Goal: Task Accomplishment & Management: Manage account settings

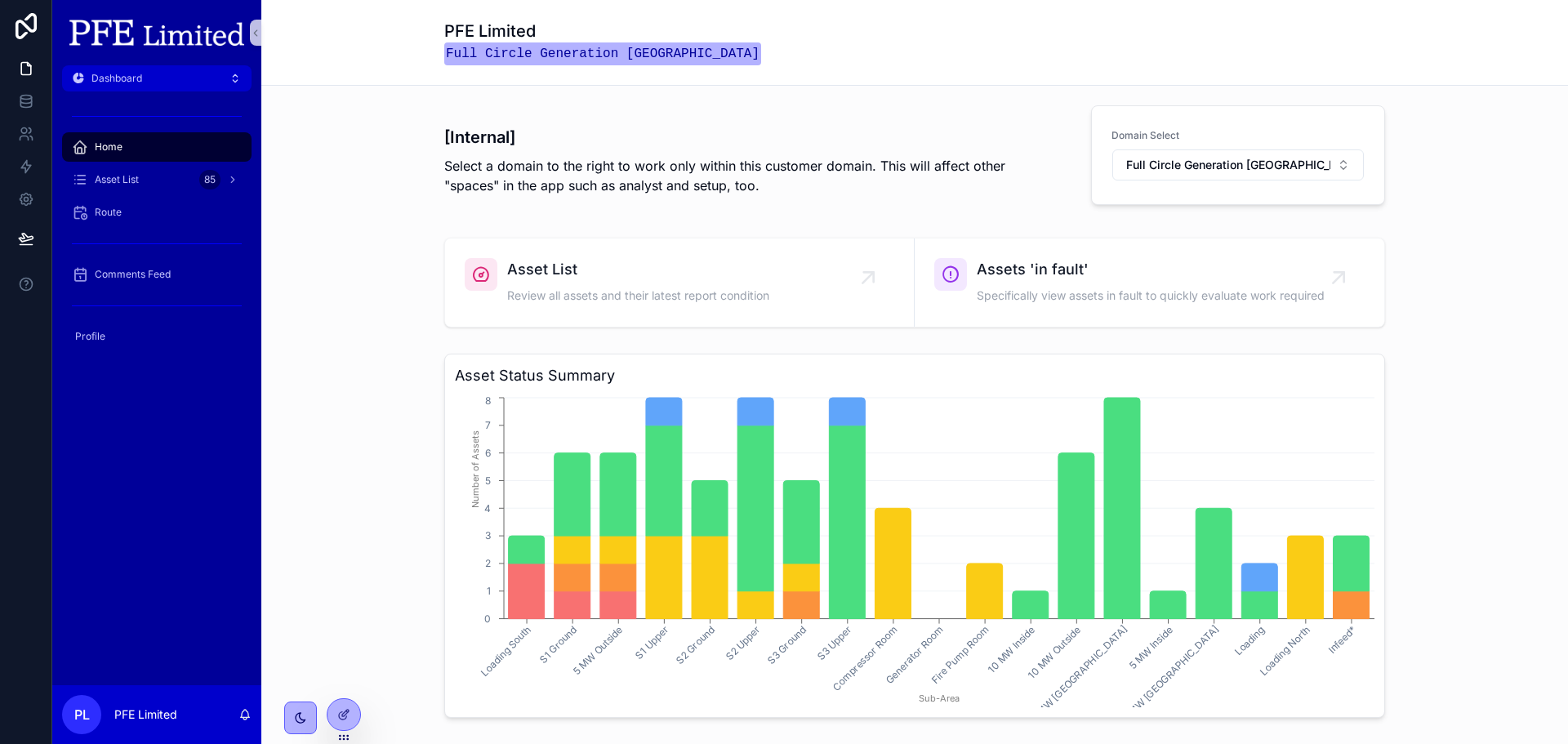
drag, startPoint x: 1100, startPoint y: 50, endPoint x: 1068, endPoint y: 46, distance: 32.2
click at [1100, 50] on div "PFE Limited Full Circle Generation [GEOGRAPHIC_DATA]" at bounding box center [915, 42] width 941 height 46
click at [161, 709] on p "PFE Limited" at bounding box center [145, 715] width 63 height 16
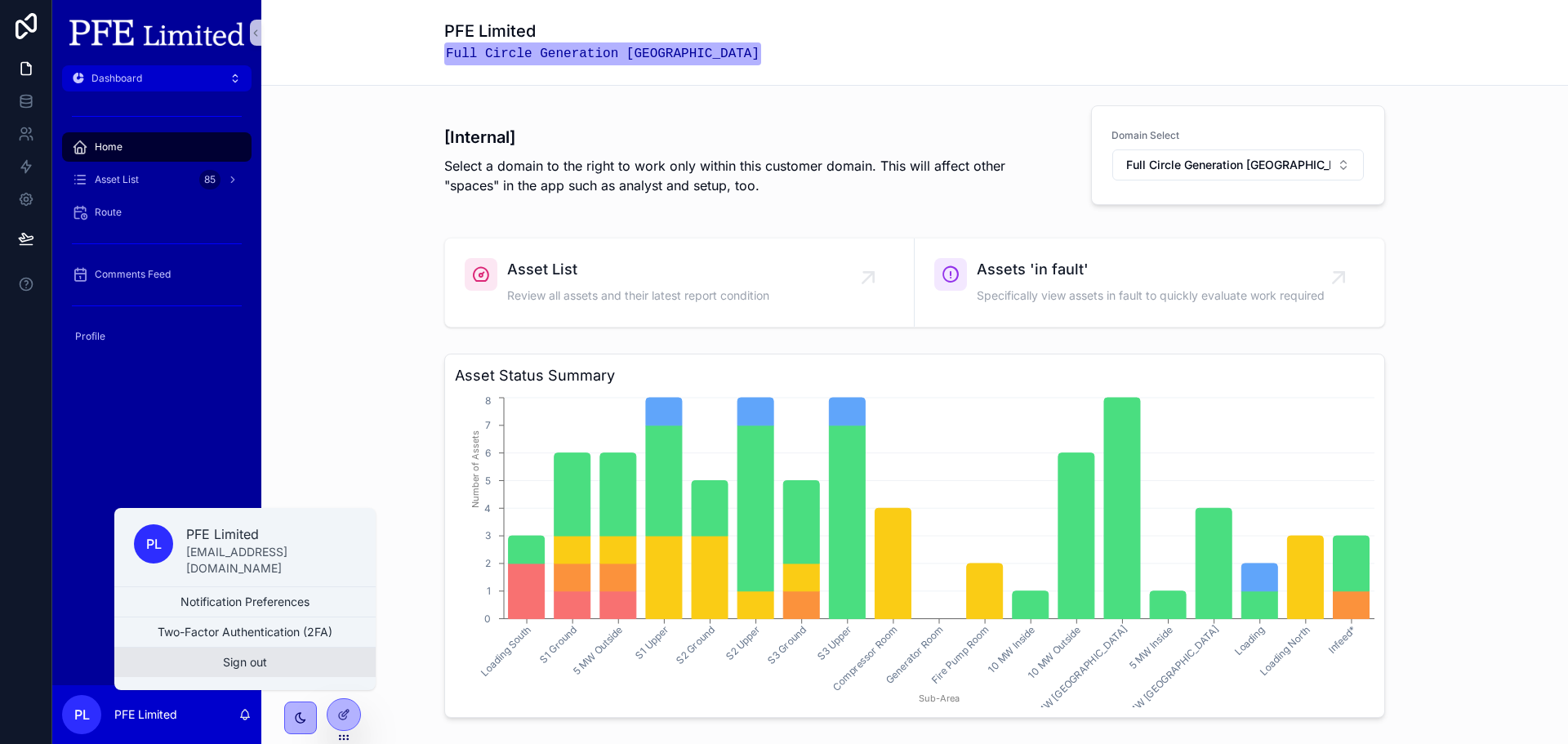
click at [234, 666] on button "Sign out" at bounding box center [244, 662] width 262 height 29
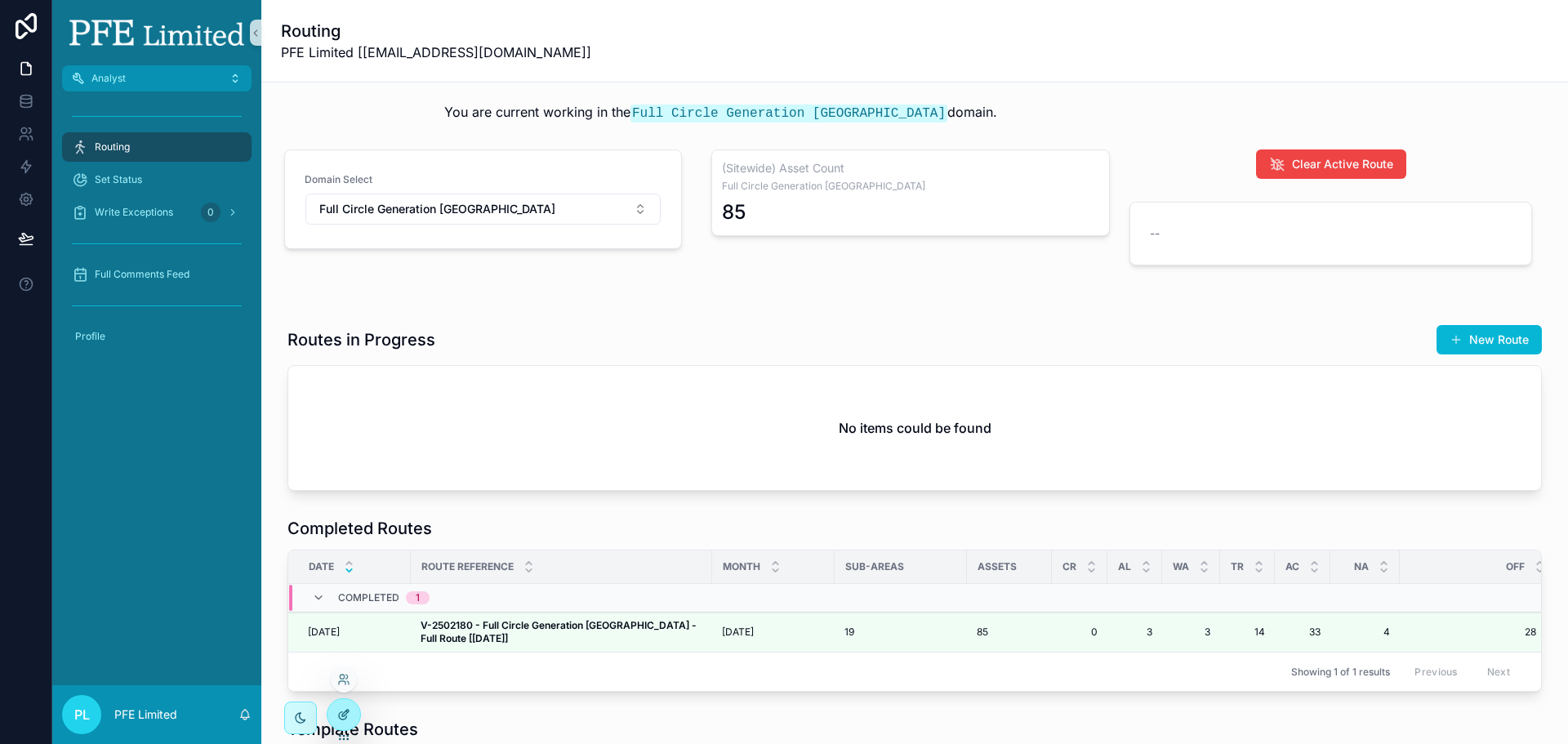
click at [336, 709] on div at bounding box center [344, 715] width 33 height 31
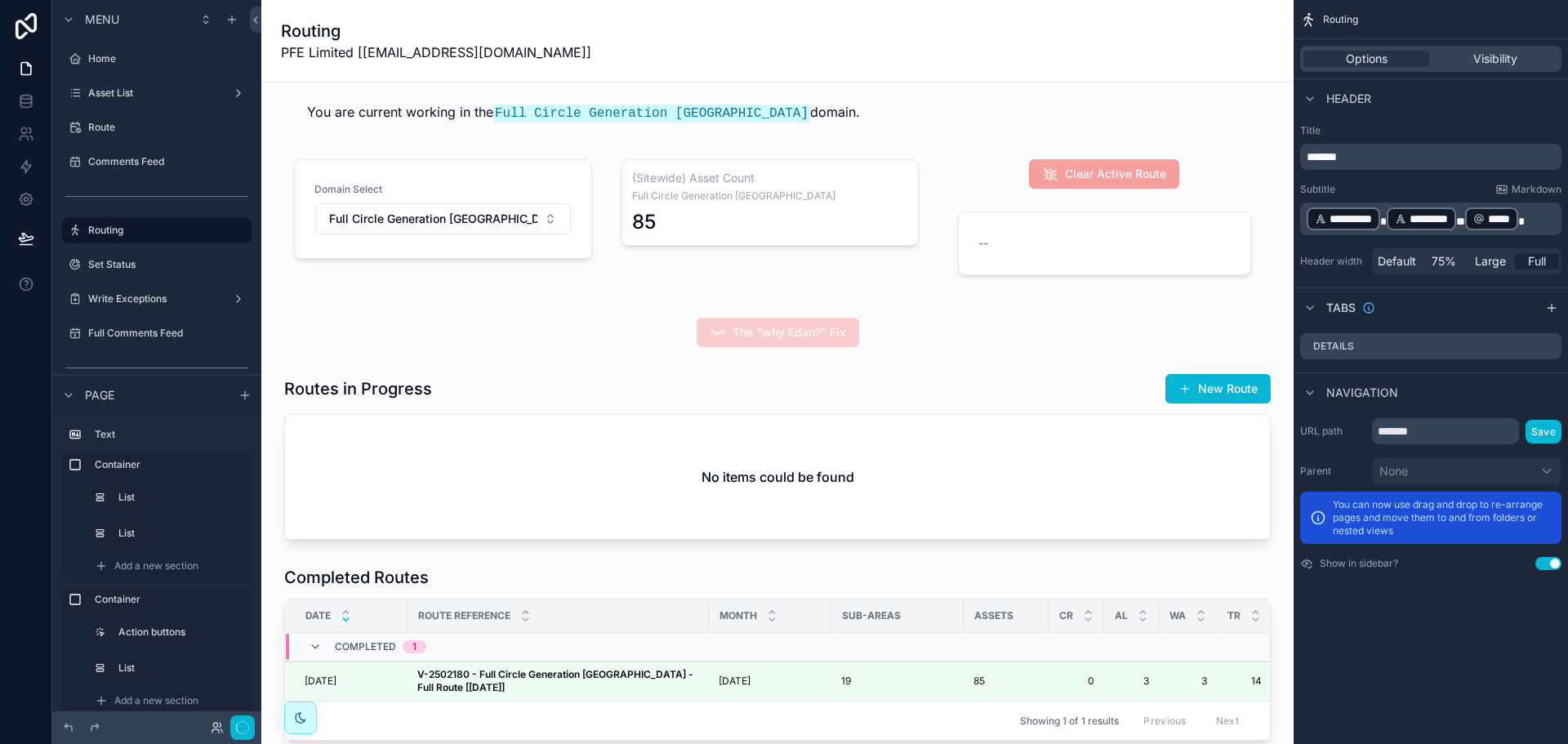
click at [869, 413] on div "scrollable content" at bounding box center [777, 456] width 1006 height 180
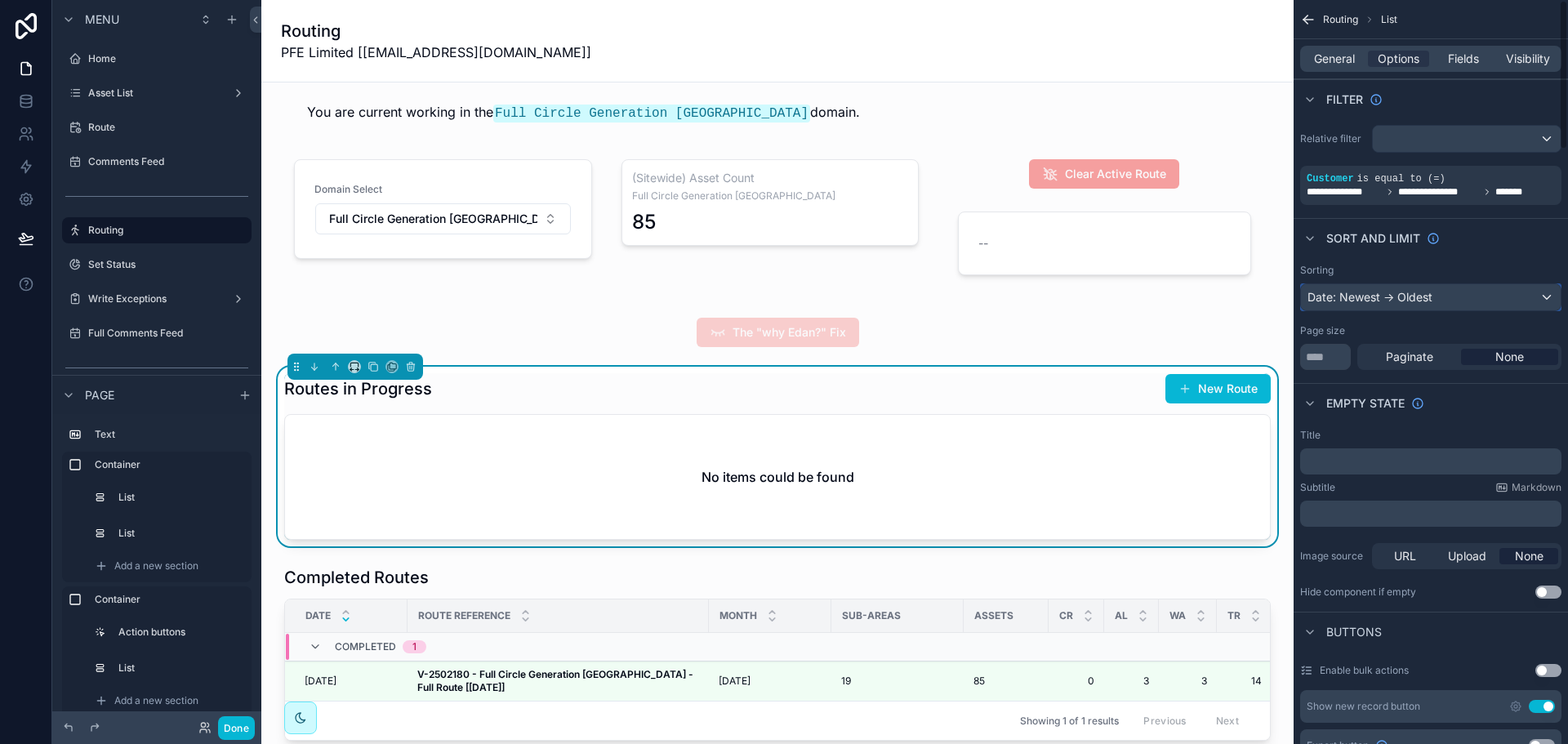
click at [1482, 299] on div "Date: Newest -> Oldest" at bounding box center [1430, 297] width 260 height 26
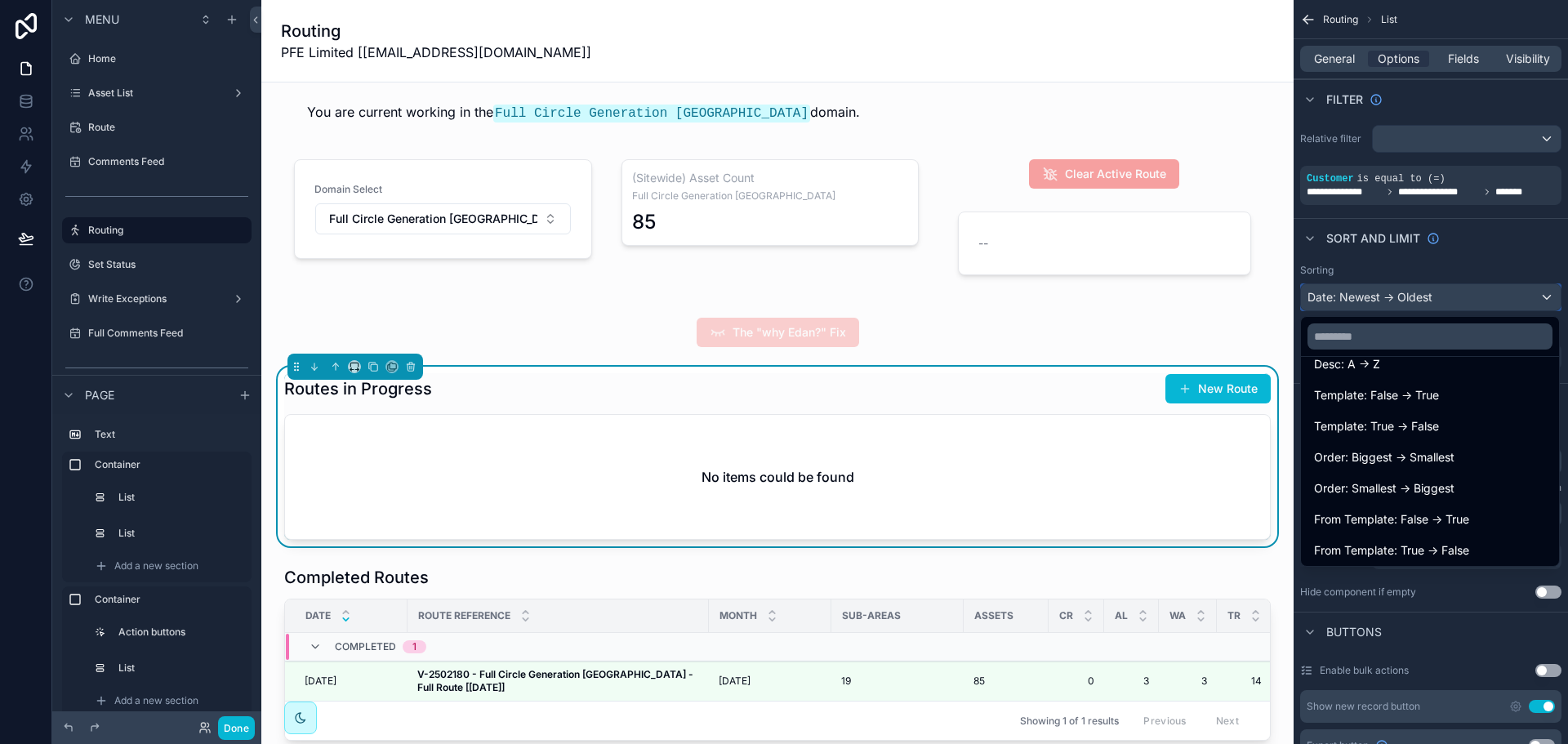
scroll to position [2133, 0]
click at [1422, 478] on span "Order: Smallest -> Biggest" at bounding box center [1385, 485] width 140 height 19
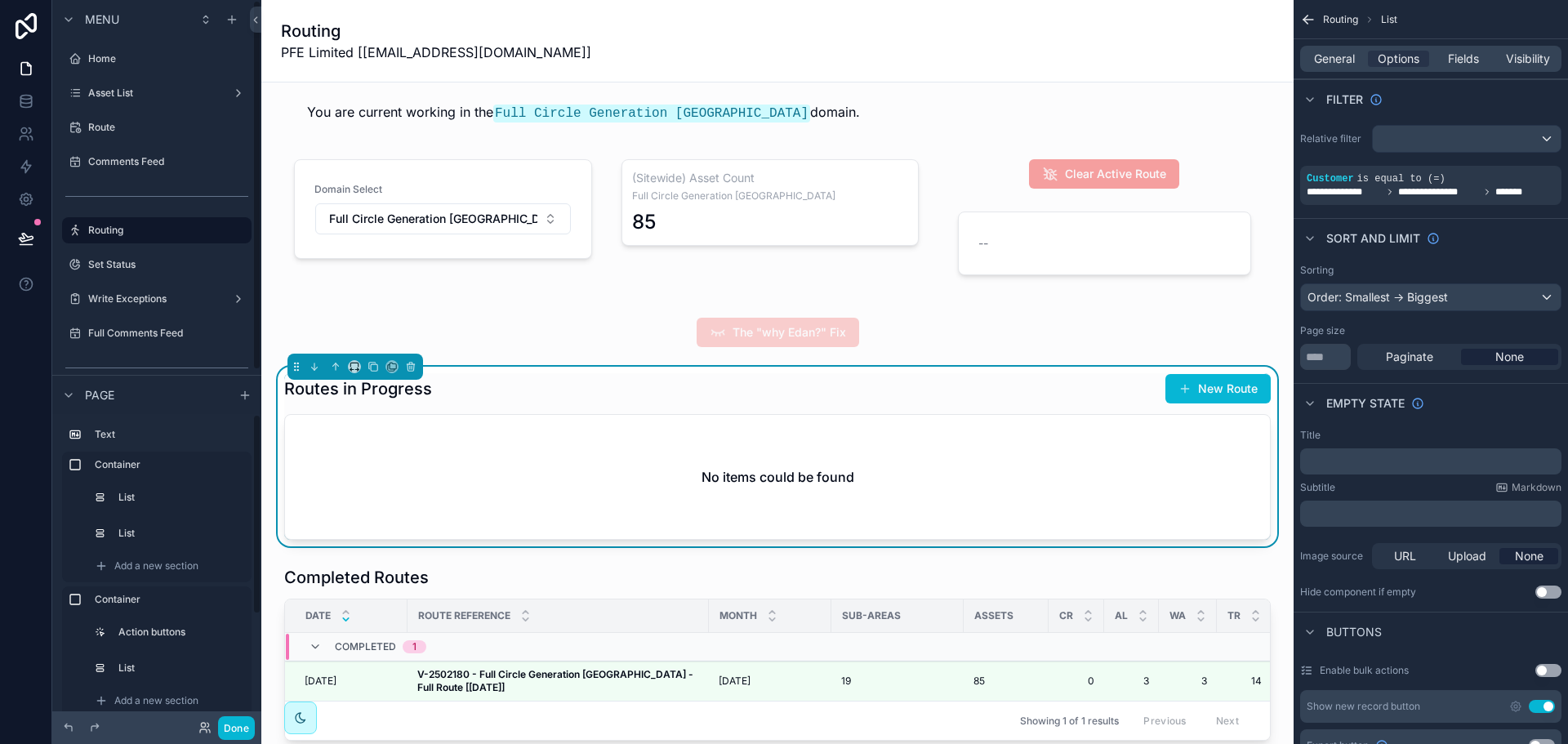
click at [247, 740] on div "Done" at bounding box center [156, 728] width 209 height 33
click at [246, 730] on button "Done" at bounding box center [236, 728] width 36 height 24
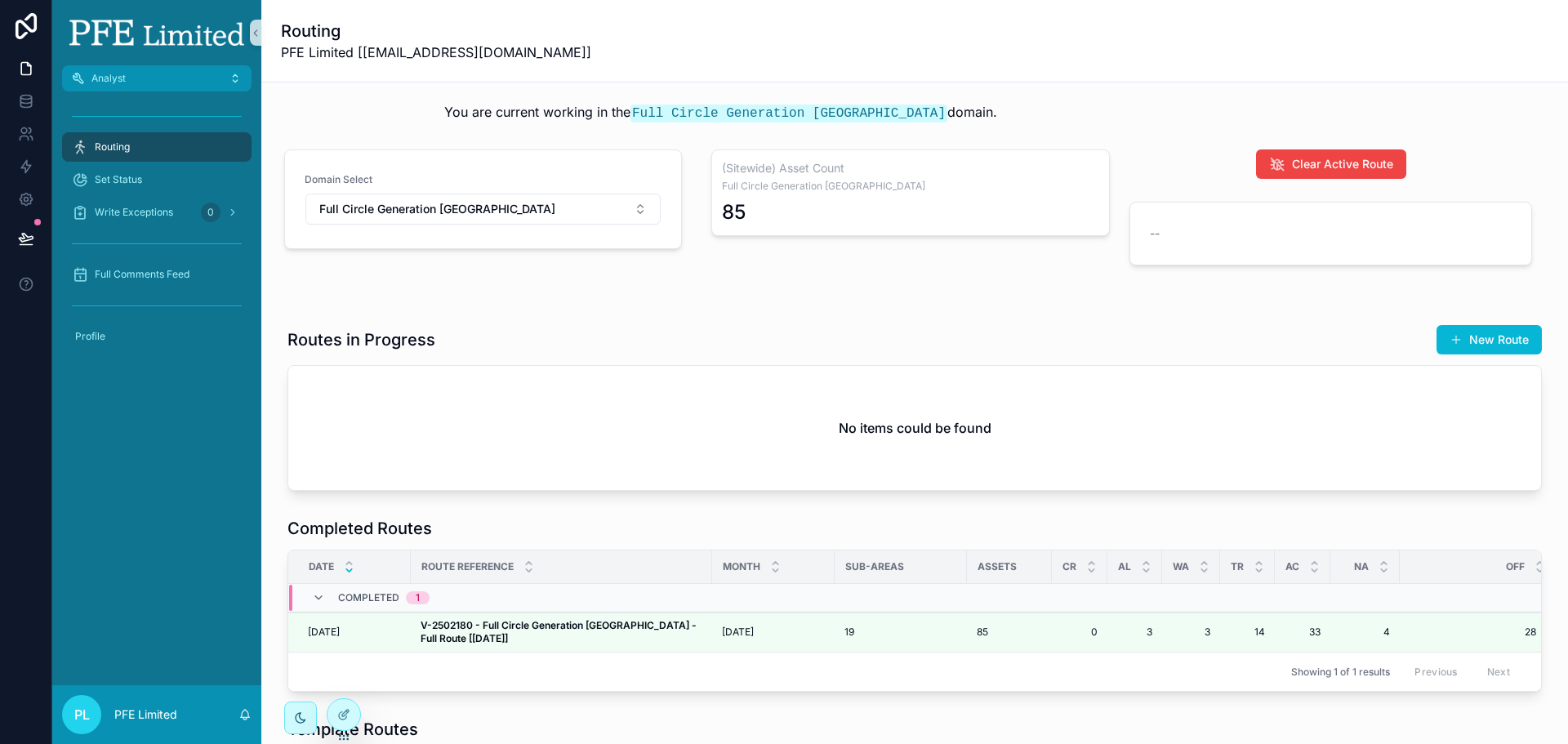
click at [35, 234] on button at bounding box center [26, 238] width 36 height 46
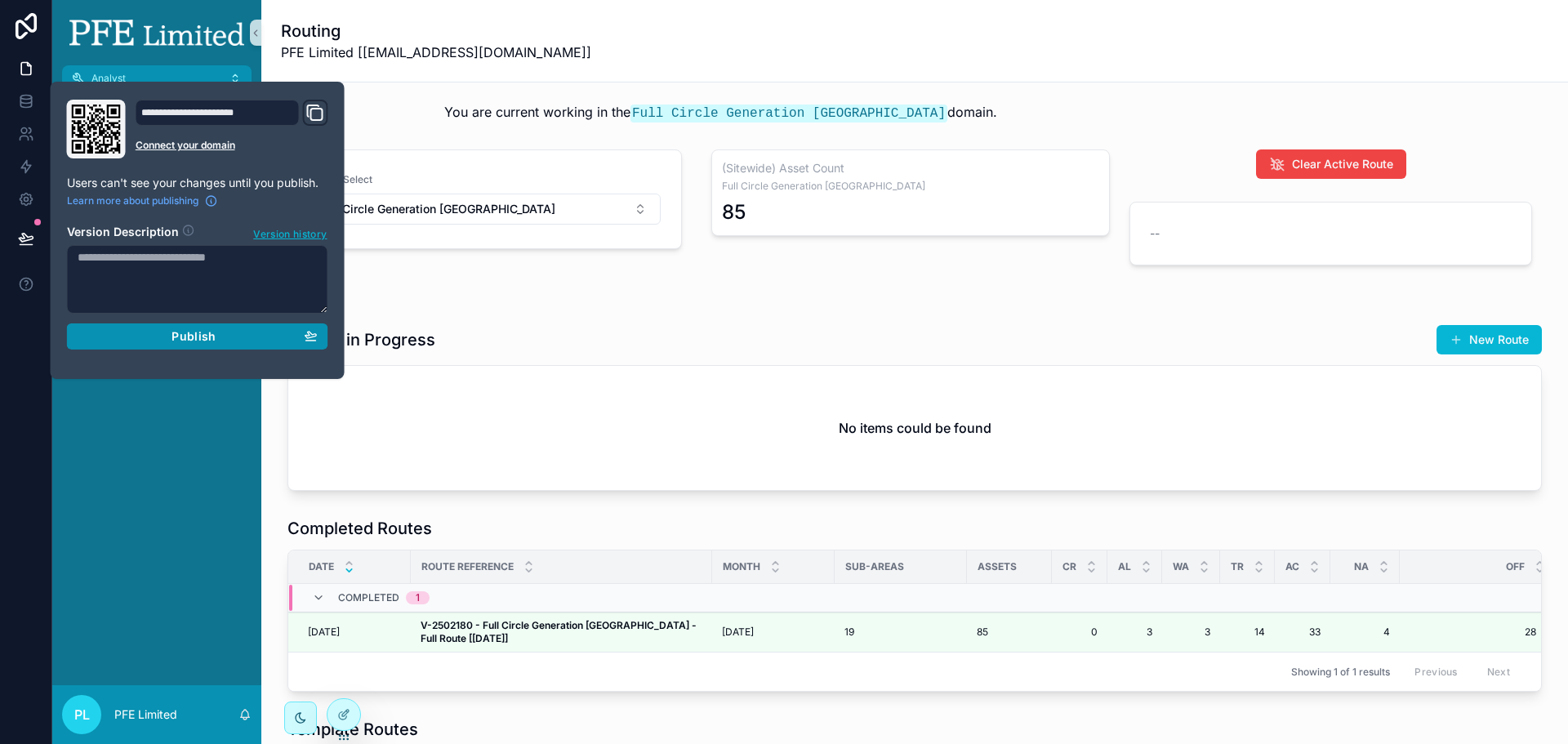
click at [157, 340] on div "Publish" at bounding box center [197, 336] width 240 height 15
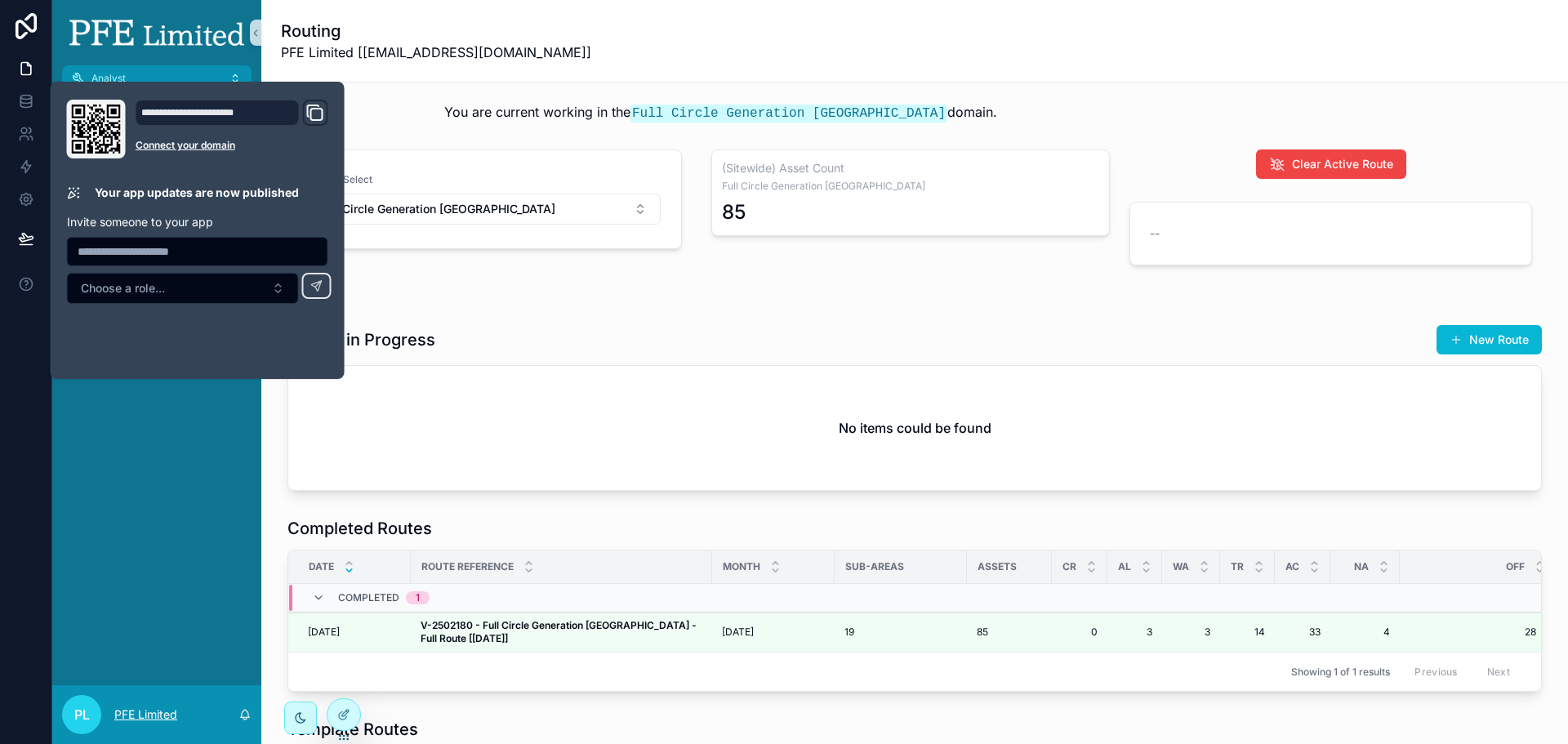
click at [175, 716] on p "PFE Limited" at bounding box center [145, 715] width 63 height 16
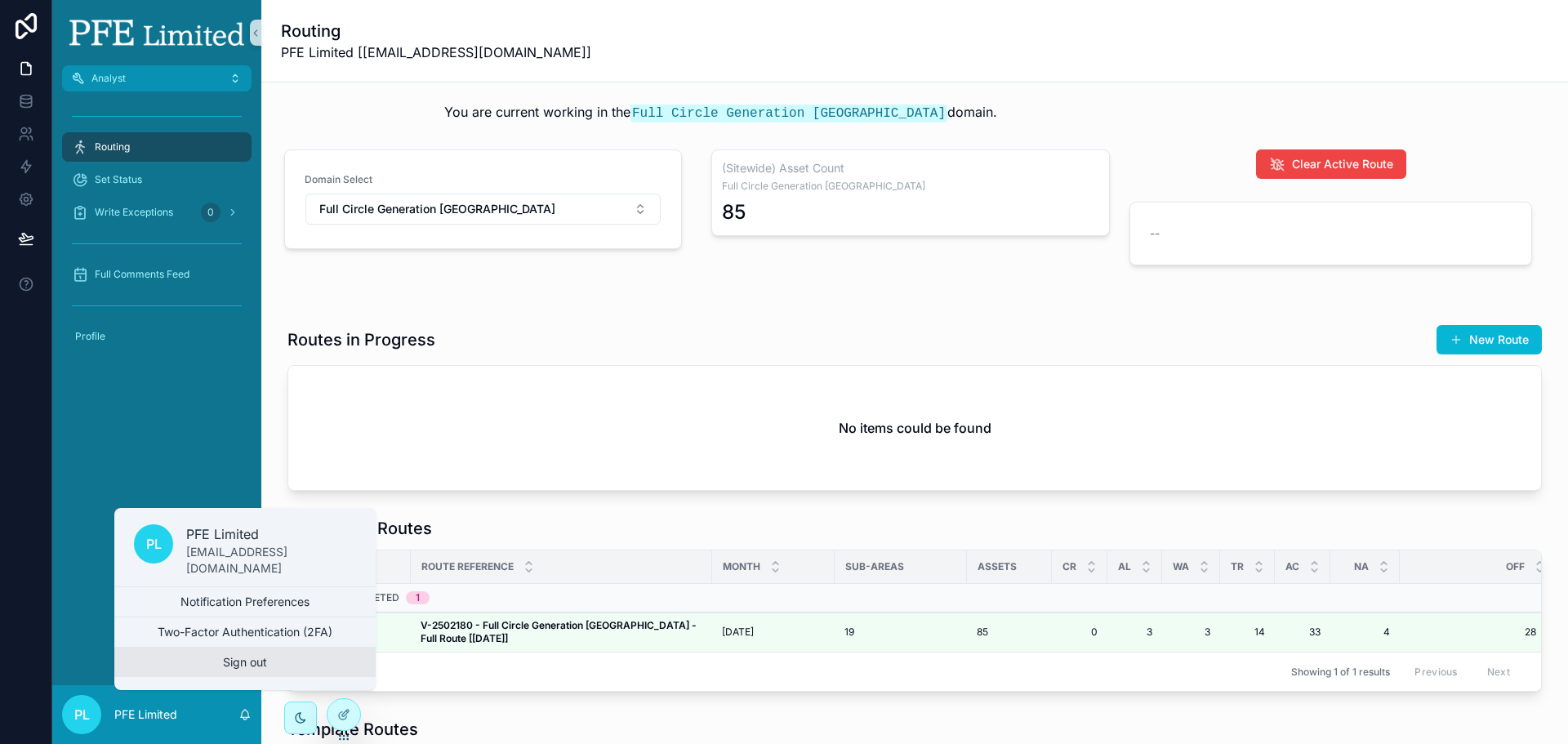
click at [235, 663] on button "Sign out" at bounding box center [244, 662] width 262 height 29
